Goal: Transaction & Acquisition: Purchase product/service

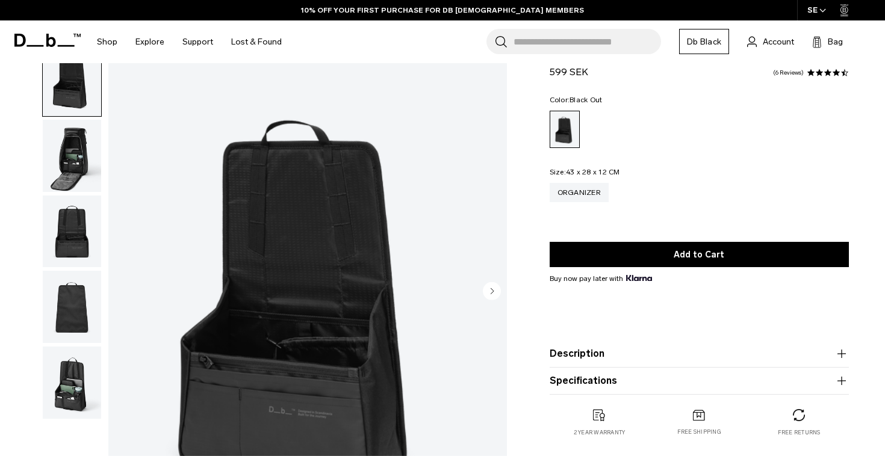
scroll to position [39, 0]
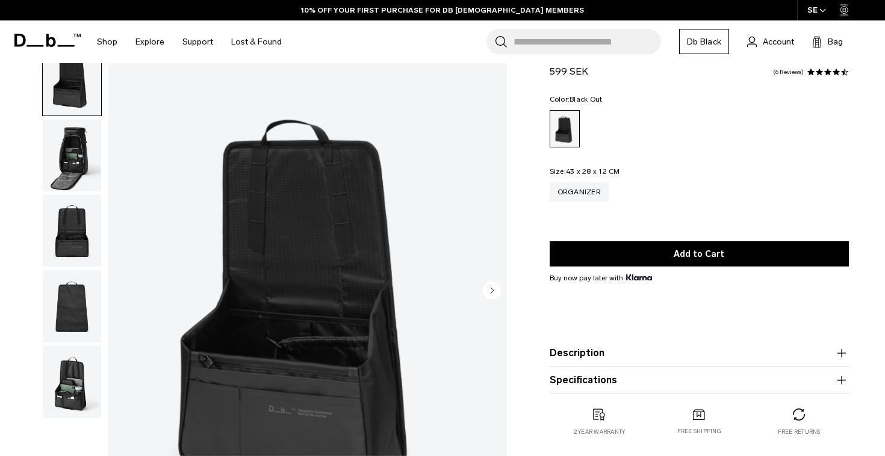
click at [487, 297] on circle "Next slide" at bounding box center [492, 290] width 18 height 18
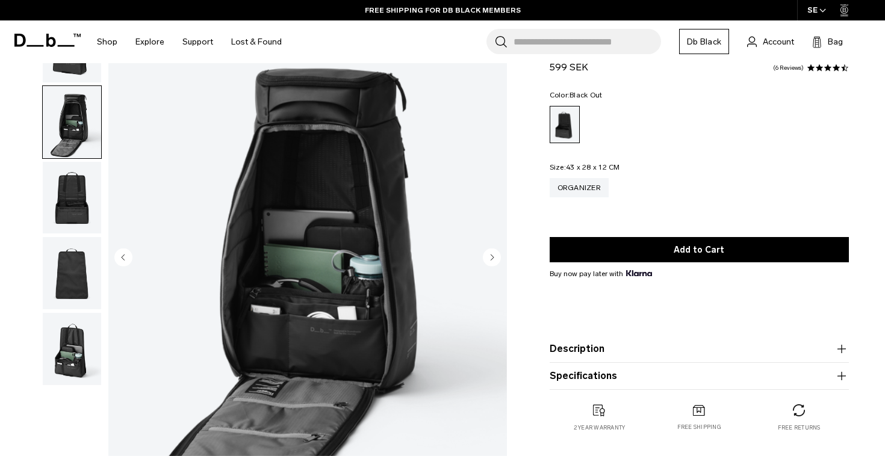
scroll to position [70, 0]
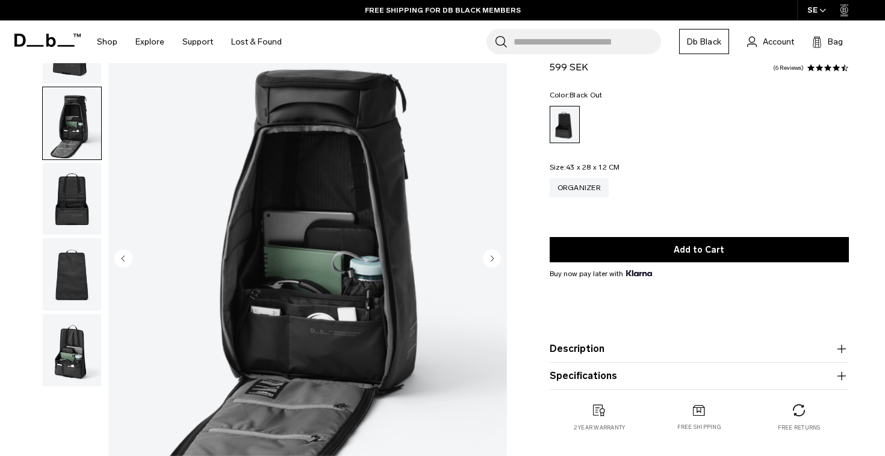
click at [489, 261] on circle "Next slide" at bounding box center [492, 258] width 18 height 18
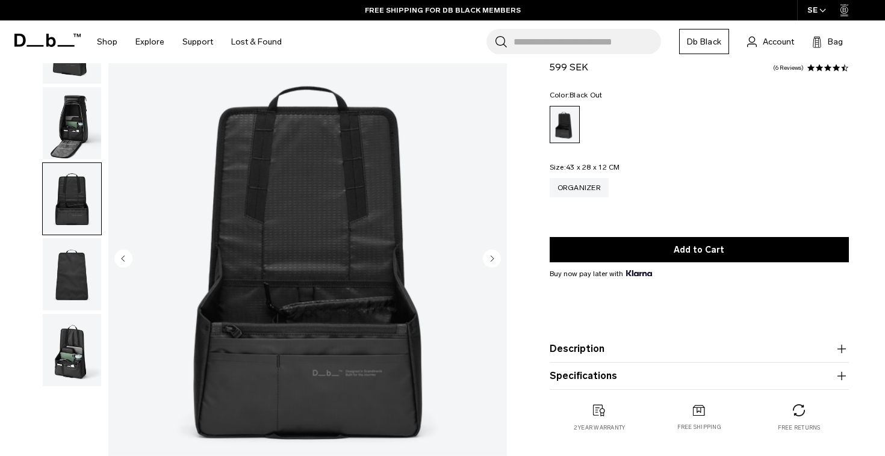
click at [489, 261] on circle "Next slide" at bounding box center [492, 258] width 18 height 18
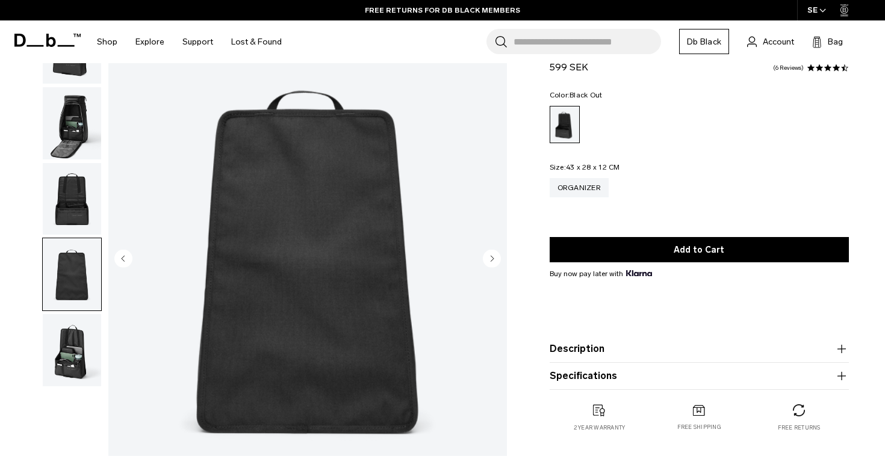
click at [489, 261] on circle "Next slide" at bounding box center [492, 258] width 18 height 18
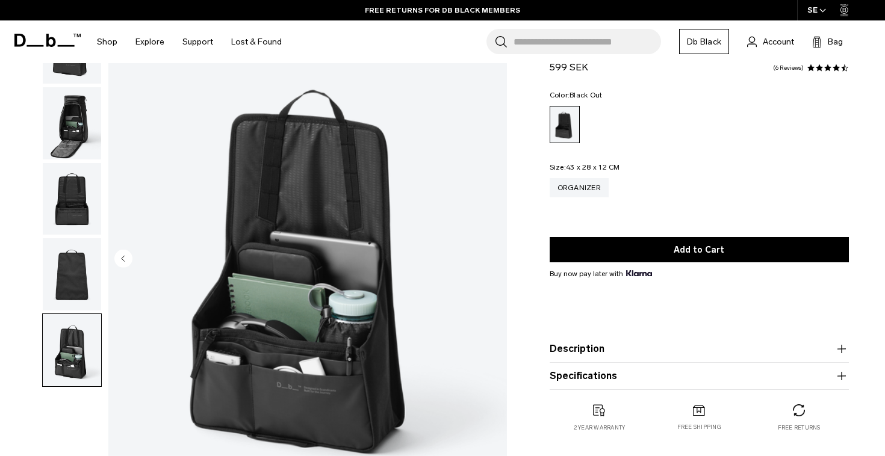
click at [489, 261] on img "5 / 5" at bounding box center [307, 260] width 398 height 498
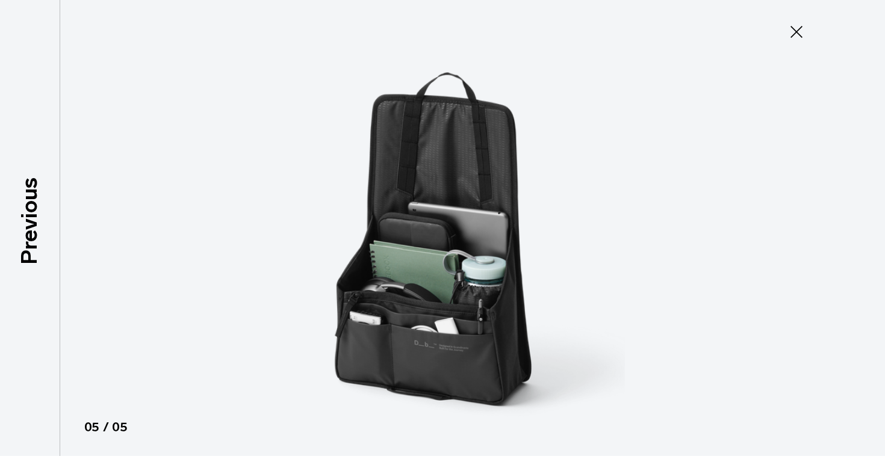
click at [805, 28] on icon at bounding box center [796, 31] width 19 height 19
